Goal: Task Accomplishment & Management: Use online tool/utility

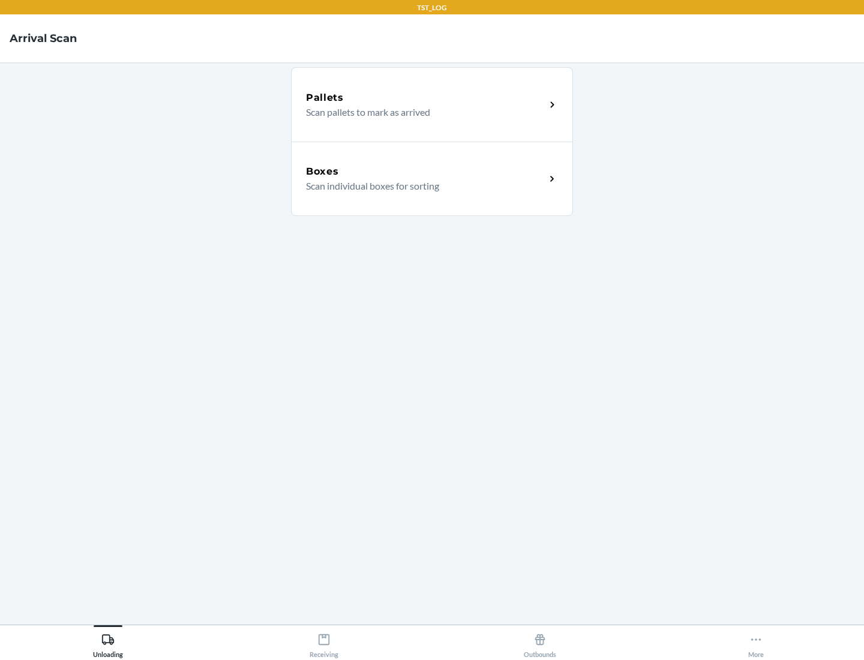
click at [425, 172] on div "Boxes" at bounding box center [425, 171] width 239 height 14
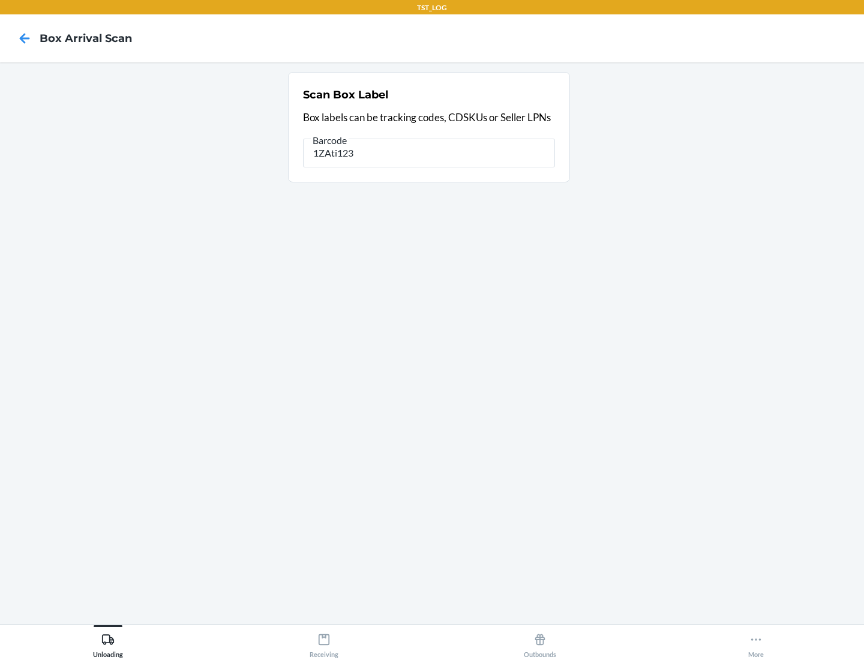
type input "1ZAti123"
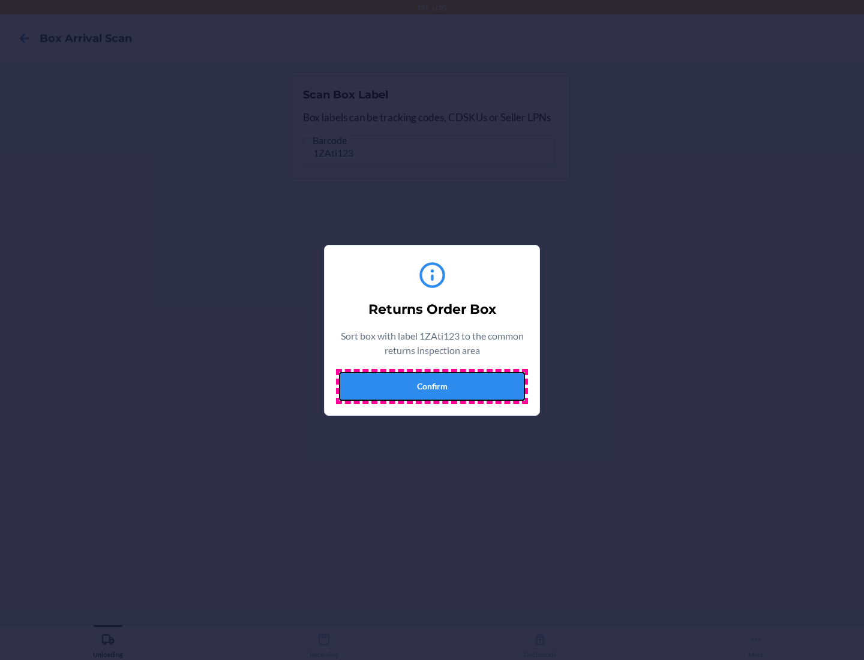
click at [432, 386] on button "Confirm" at bounding box center [432, 386] width 186 height 29
